Goal: Task Accomplishment & Management: Complete application form

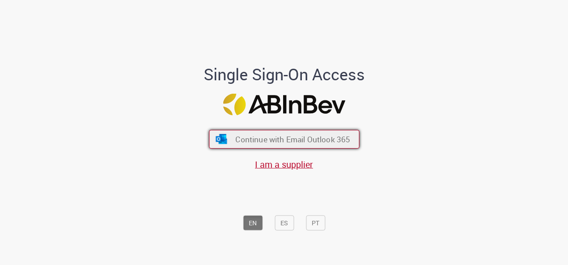
click at [330, 142] on span "Continue with Email Outlook 365" at bounding box center [292, 139] width 115 height 10
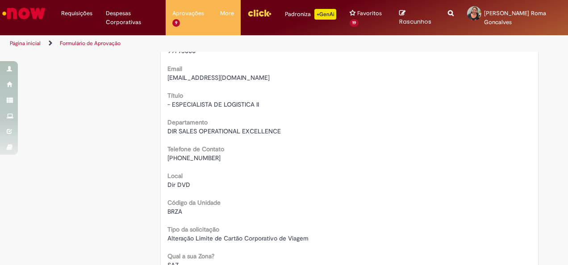
scroll to position [179, 0]
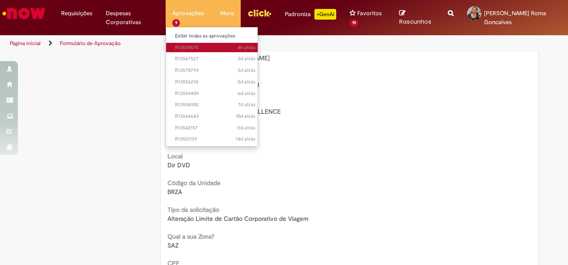
click at [184, 45] on span "4h atrás 4 horas atrás R13574575" at bounding box center [215, 47] width 80 height 7
click at [181, 48] on span "4h atrás 4 horas atrás R13574575" at bounding box center [215, 47] width 80 height 7
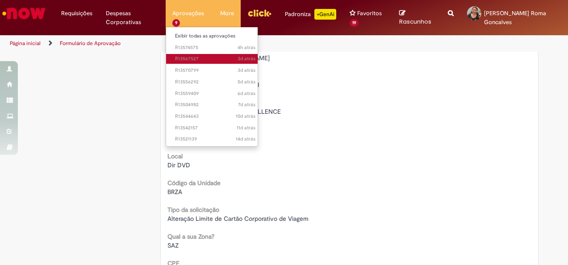
click at [187, 56] on span "3d atrás 3 dias atrás R13567527" at bounding box center [215, 58] width 80 height 7
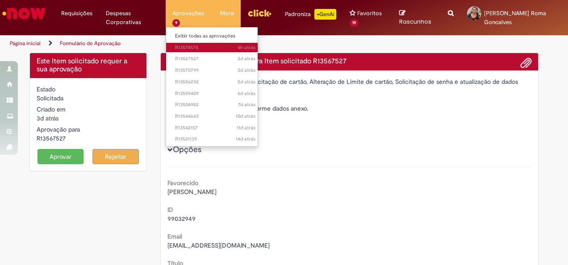
click at [180, 46] on span "4h atrás 4 horas atrás R13574575" at bounding box center [215, 47] width 80 height 7
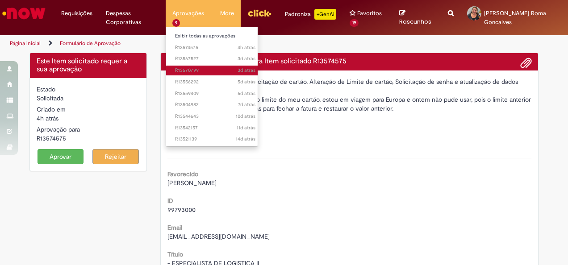
click at [181, 71] on span "3d atrás 3 dias atrás R13570799" at bounding box center [215, 70] width 80 height 7
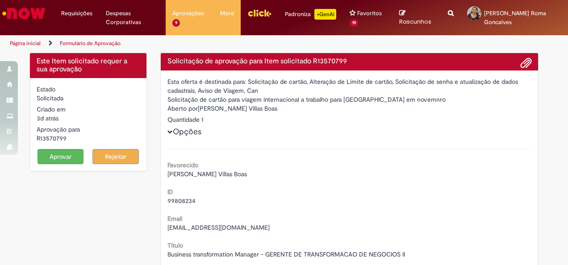
click at [525, 65] on span at bounding box center [526, 63] width 11 height 15
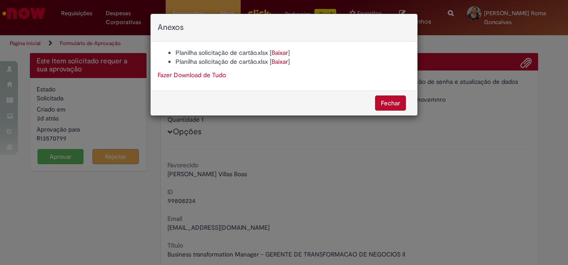
click at [396, 101] on button "Fechar" at bounding box center [390, 103] width 31 height 15
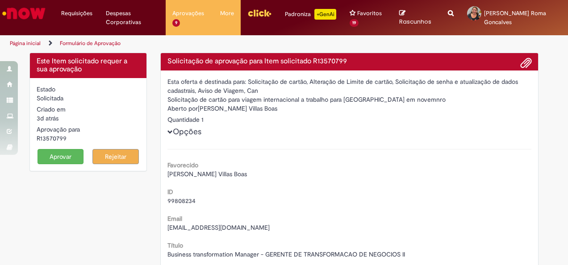
click at [38, 154] on button "Aprovar" at bounding box center [61, 156] width 46 height 15
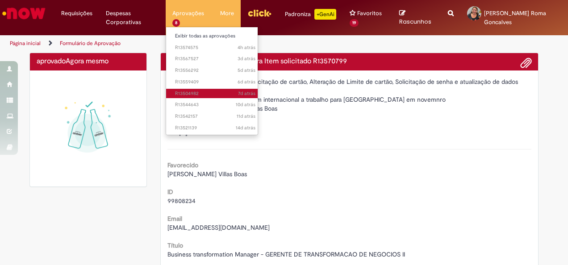
click at [187, 90] on span "7d atrás 7 dias atrás R13504982" at bounding box center [215, 93] width 80 height 7
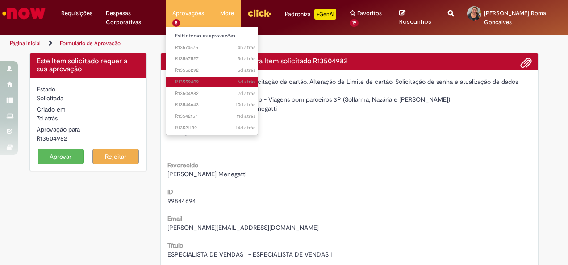
click at [189, 82] on span "6d atrás 6 dias atrás R13559409" at bounding box center [215, 82] width 80 height 7
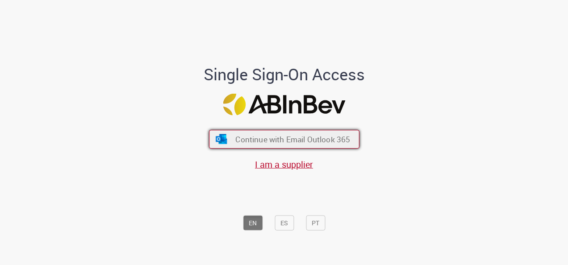
click at [291, 141] on span "Continue with Email Outlook 365" at bounding box center [292, 139] width 115 height 10
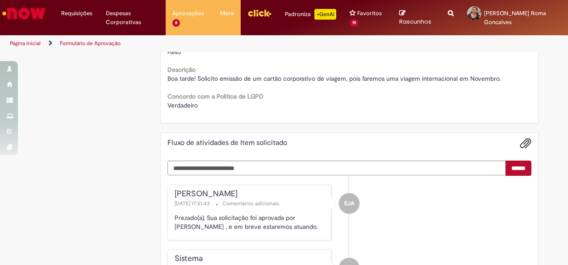
scroll to position [491, 0]
